Goal: Task Accomplishment & Management: Manage account settings

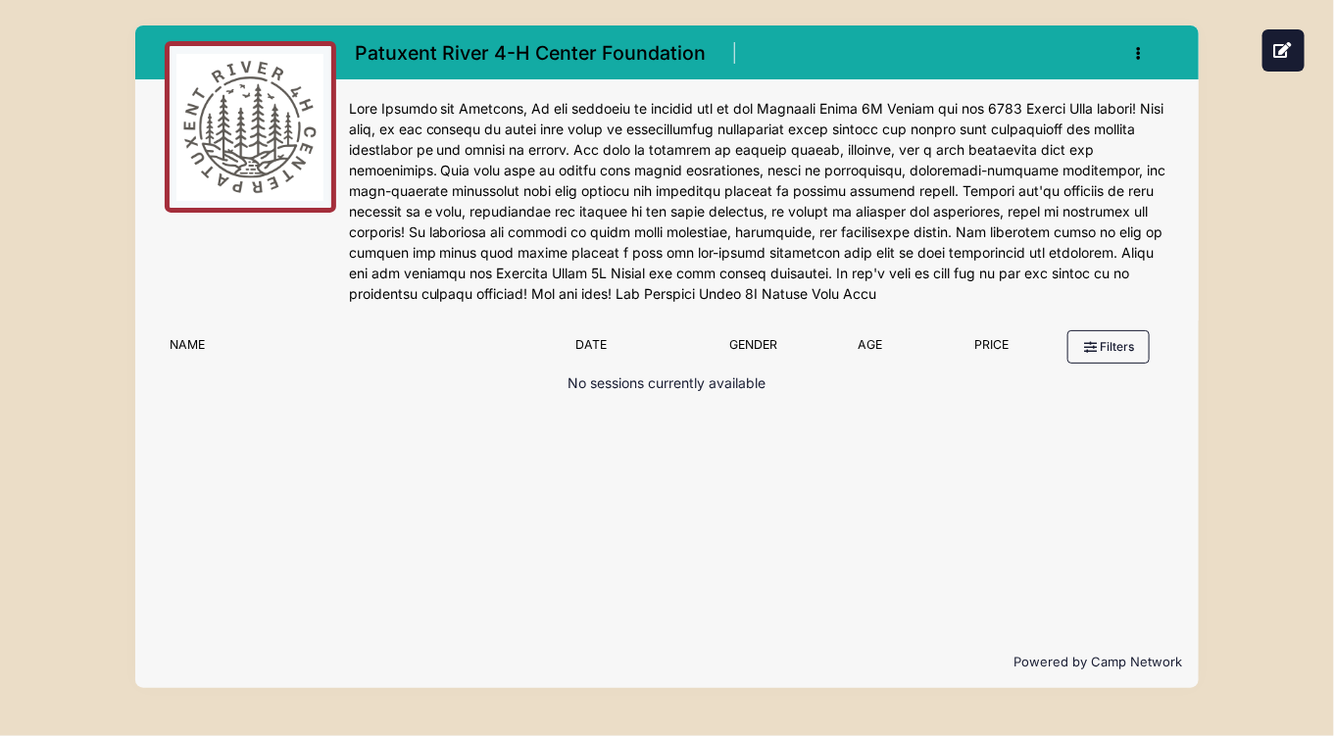
click at [265, 111] on img at bounding box center [249, 127] width 147 height 147
click at [405, 60] on h1 "Patuxent River 4-H Center Foundation" at bounding box center [531, 53] width 364 height 34
click at [1143, 50] on button "button" at bounding box center [1143, 53] width 53 height 34
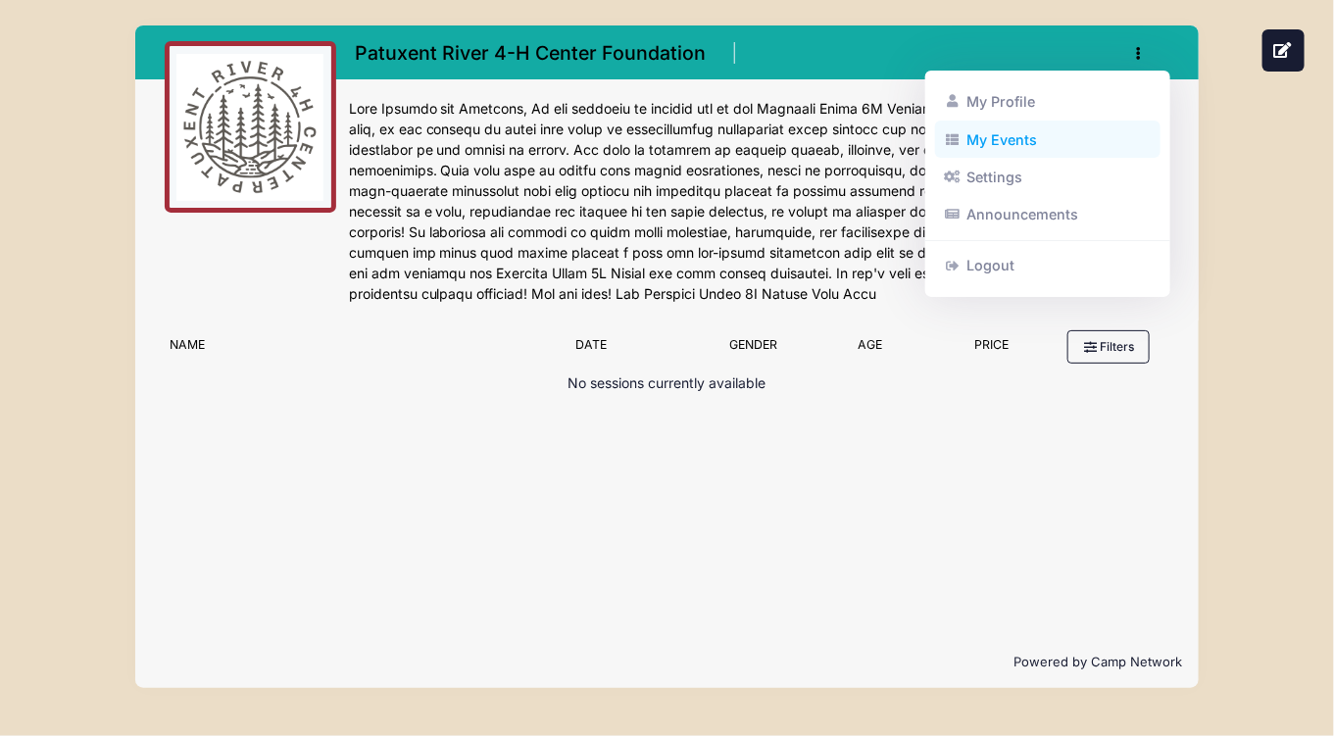
click at [1019, 132] on link "My Events" at bounding box center [1048, 139] width 226 height 37
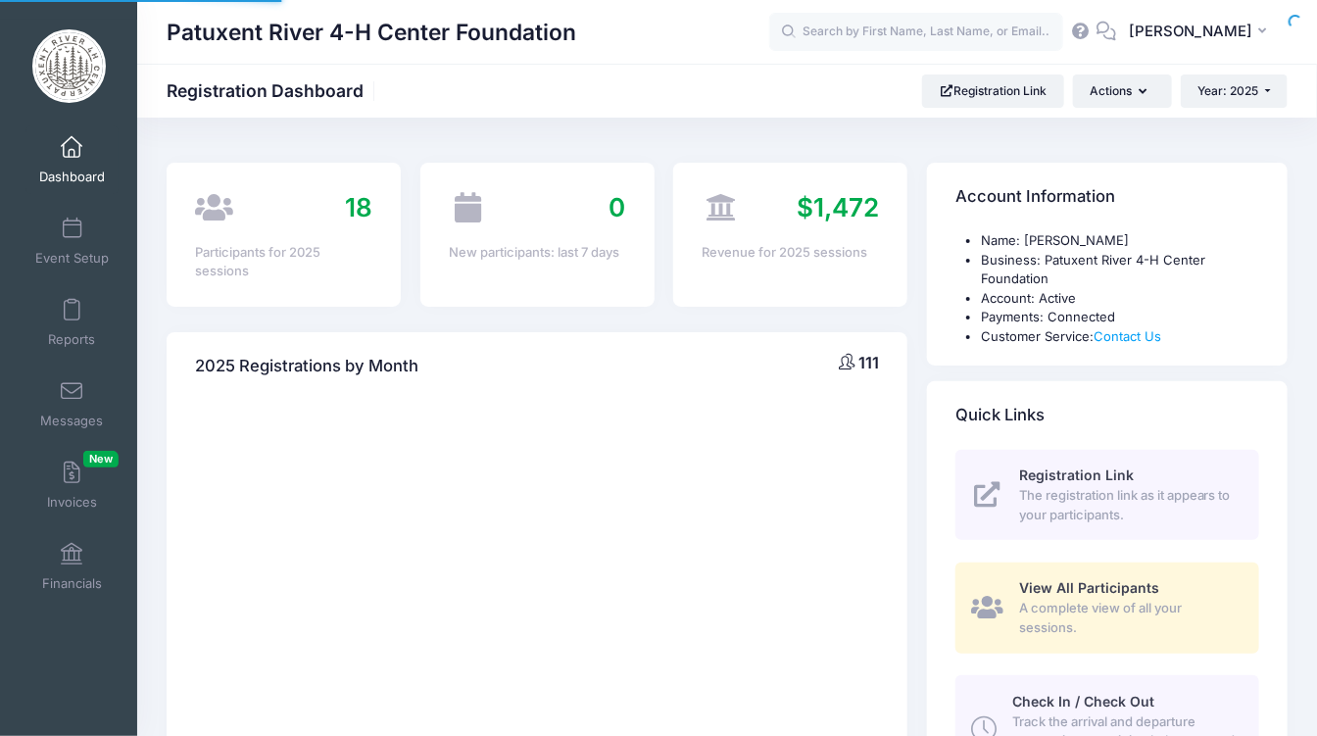
select select
